Goal: Information Seeking & Learning: Check status

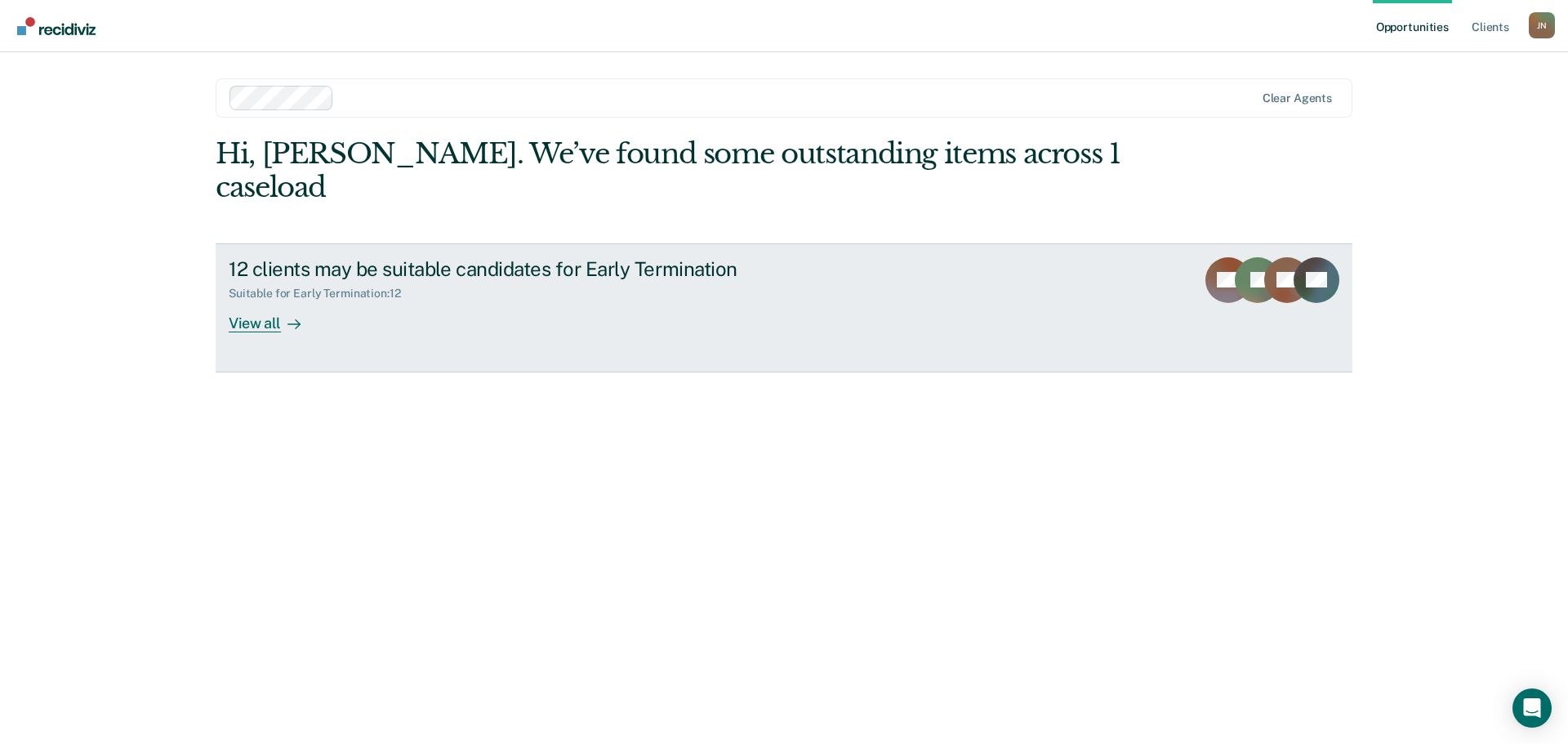
click at [282, 300] on div "View all" at bounding box center [273, 316] width 91 height 31
